Goal: Task Accomplishment & Management: Use online tool/utility

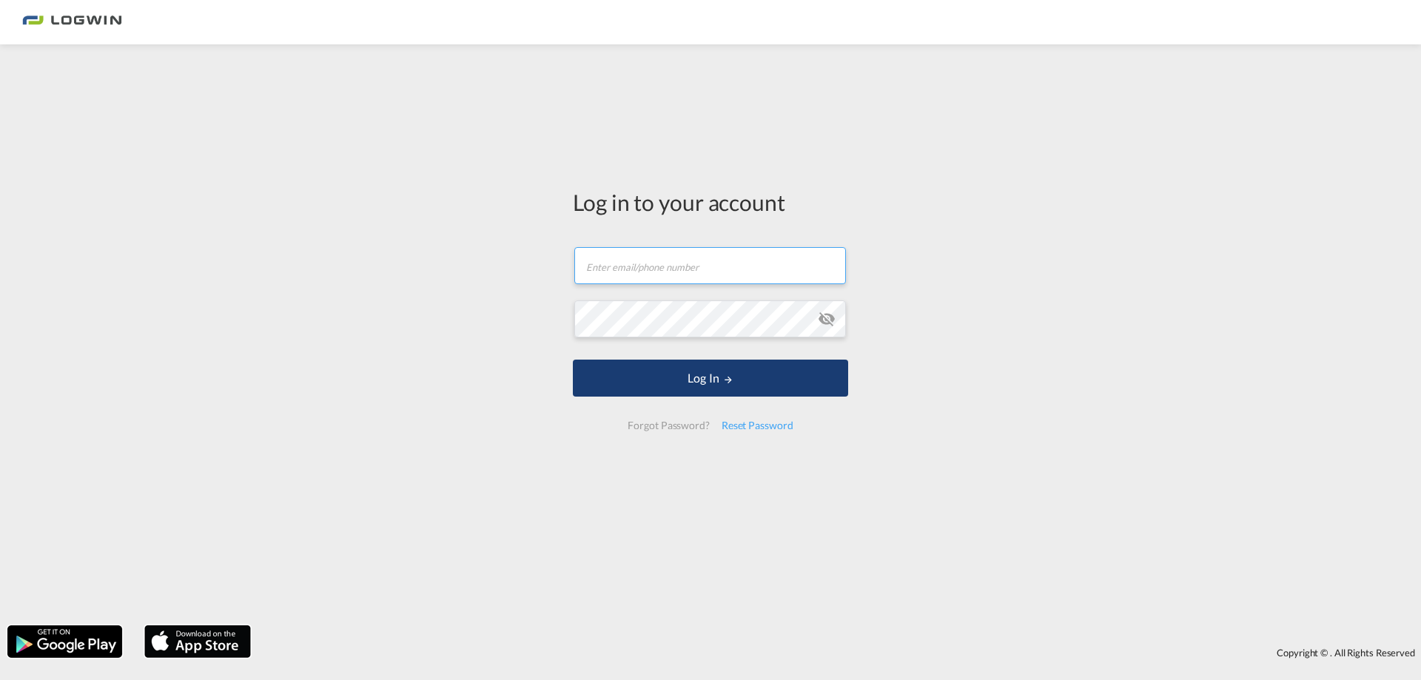
type input "[PERSON_NAME][EMAIL_ADDRESS][PERSON_NAME][DOMAIN_NAME]"
click at [656, 368] on button "Log In" at bounding box center [710, 378] width 275 height 37
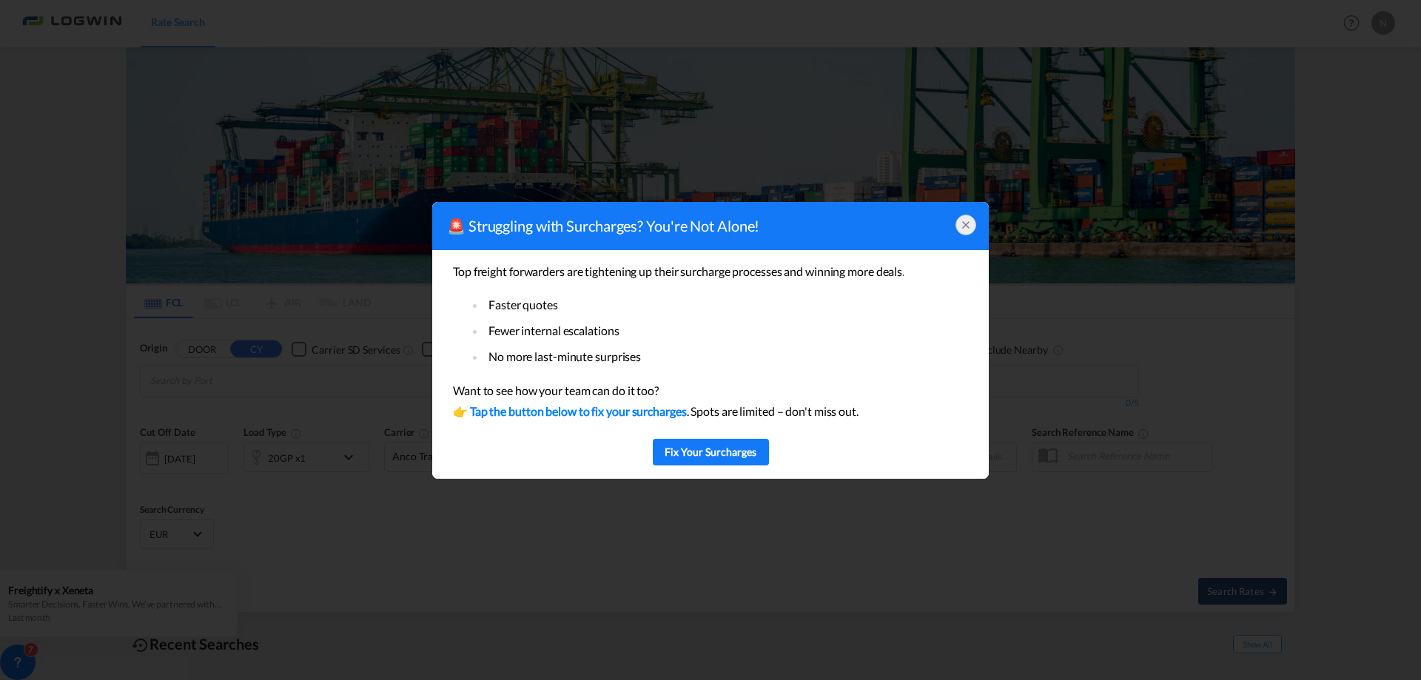
click at [964, 229] on icon at bounding box center [966, 225] width 12 height 12
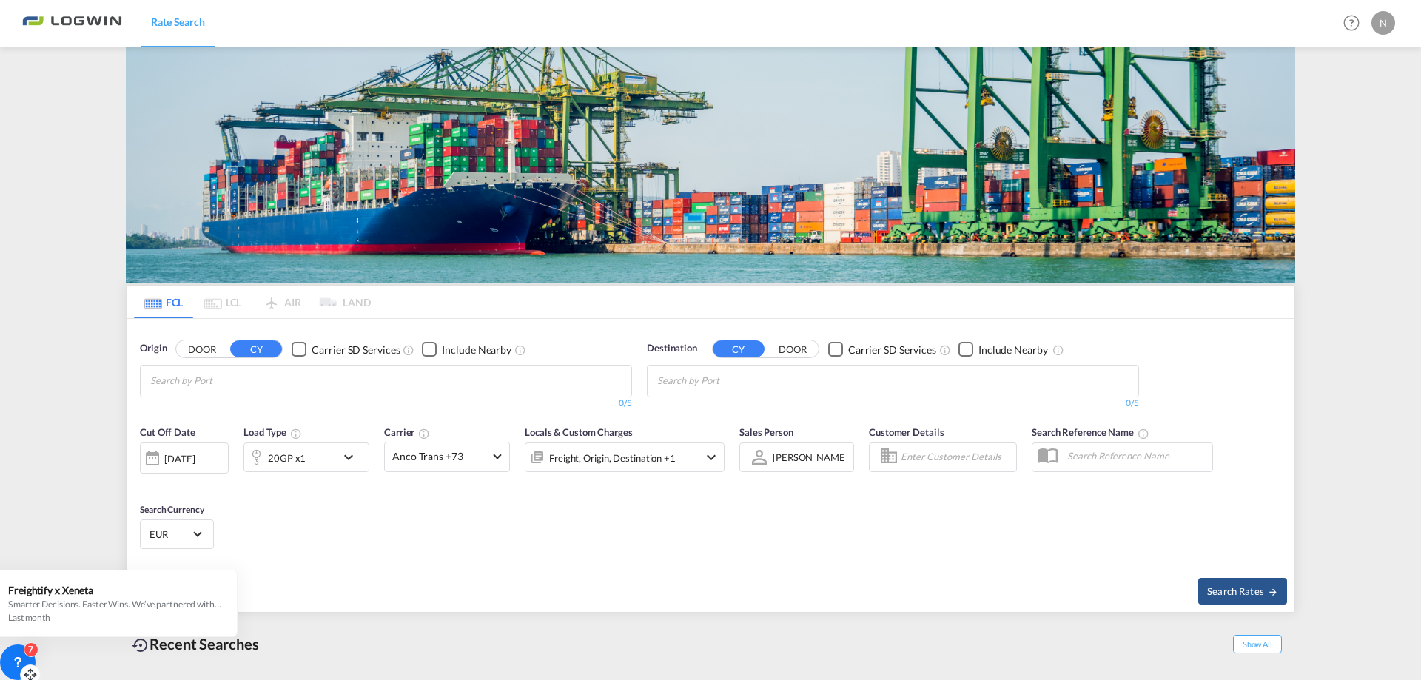
click at [27, 665] on div at bounding box center [30, 675] width 21 height 21
click at [30, 656] on icon at bounding box center [25, 653] width 15 height 15
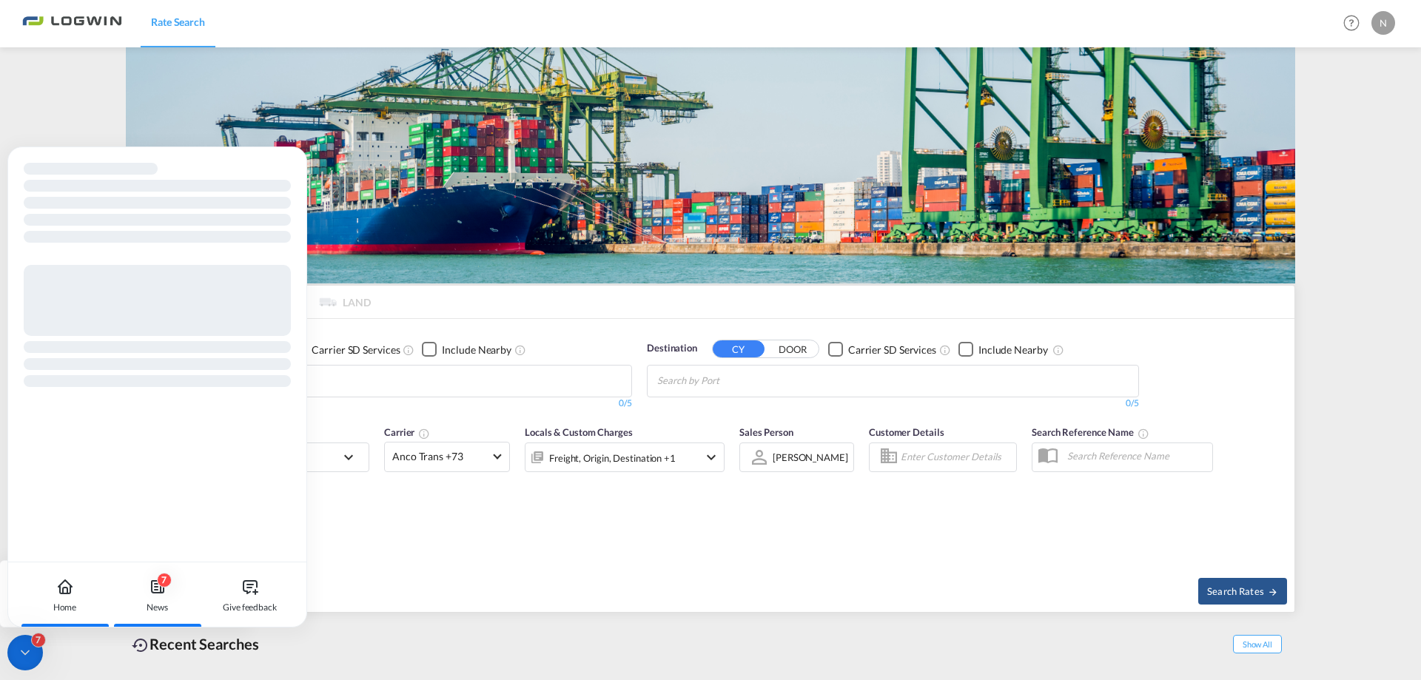
click at [137, 593] on div "7 News" at bounding box center [157, 594] width 82 height 65
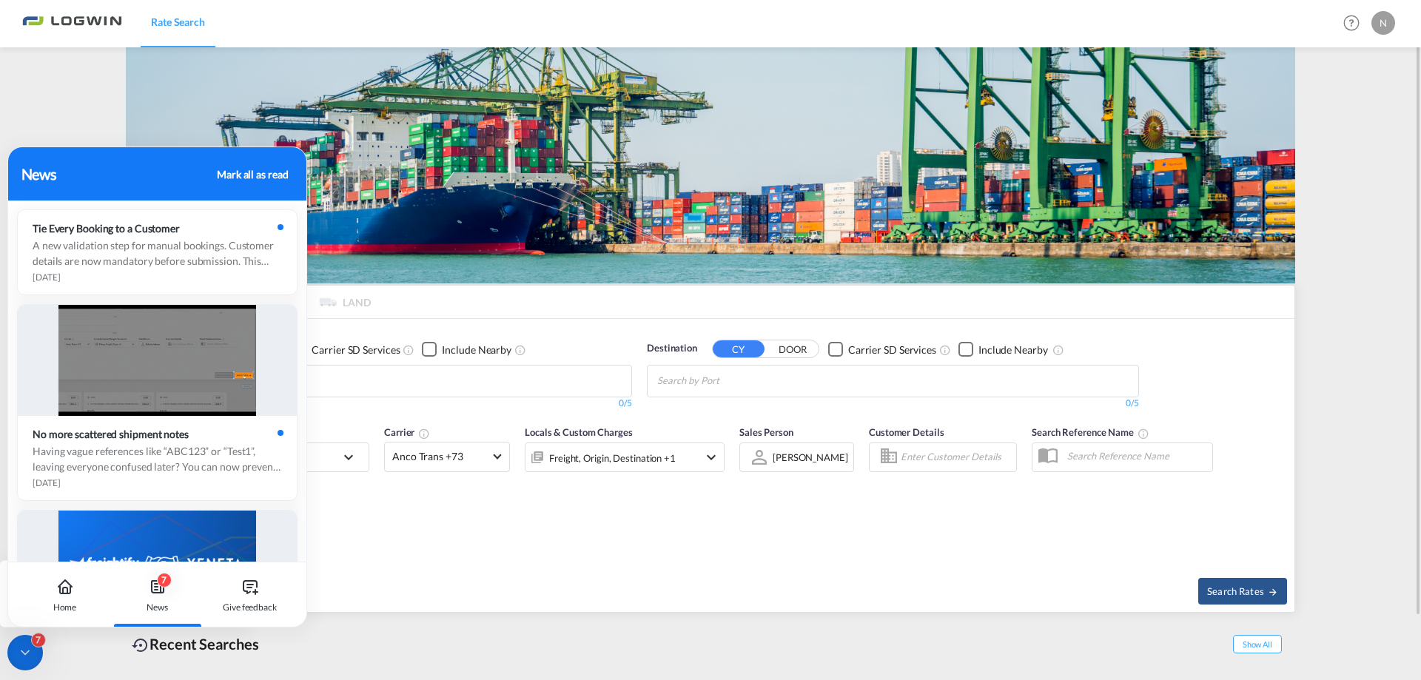
click at [1329, 208] on md-content "Rate Search Help Resources Product Release N My Profile Logout FCL LCL AIR LAND…" at bounding box center [710, 340] width 1421 height 680
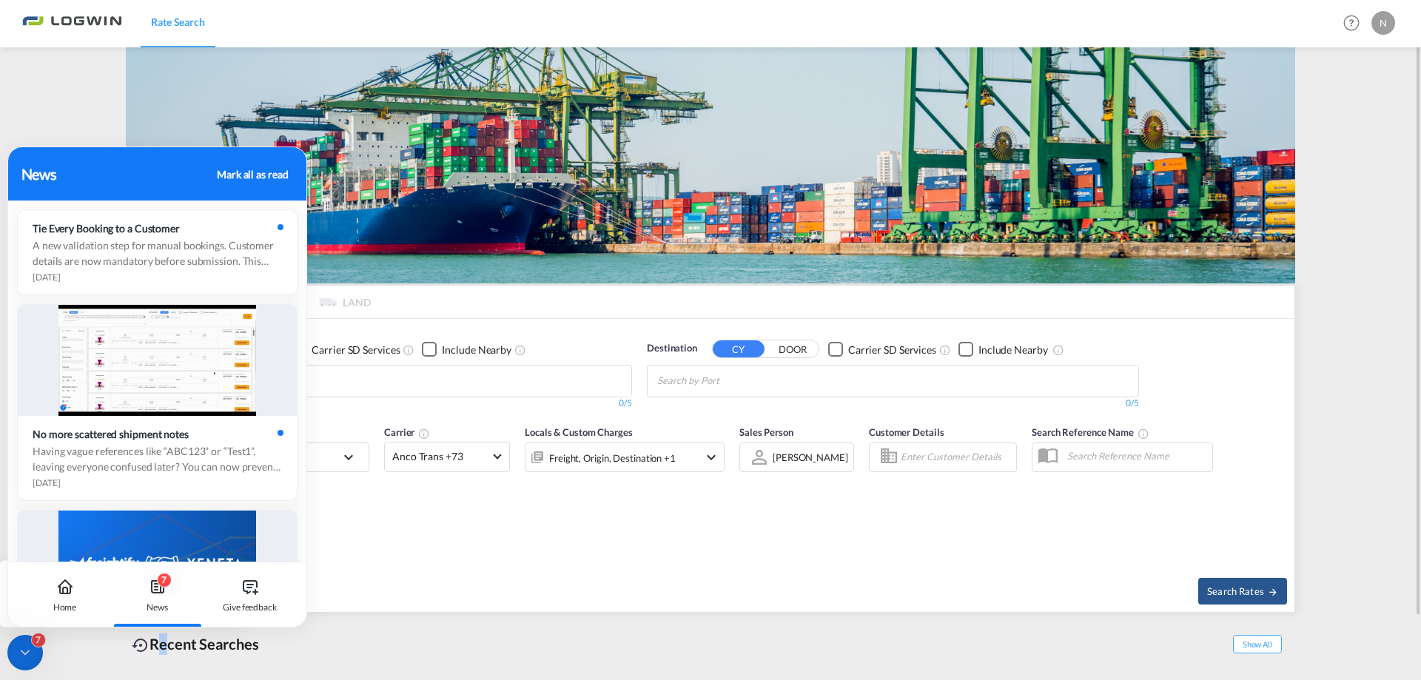
click at [164, 656] on div "Recent Searches" at bounding box center [195, 644] width 139 height 33
click at [38, 659] on div "7" at bounding box center [25, 653] width 36 height 36
